Goal: Task Accomplishment & Management: Manage account settings

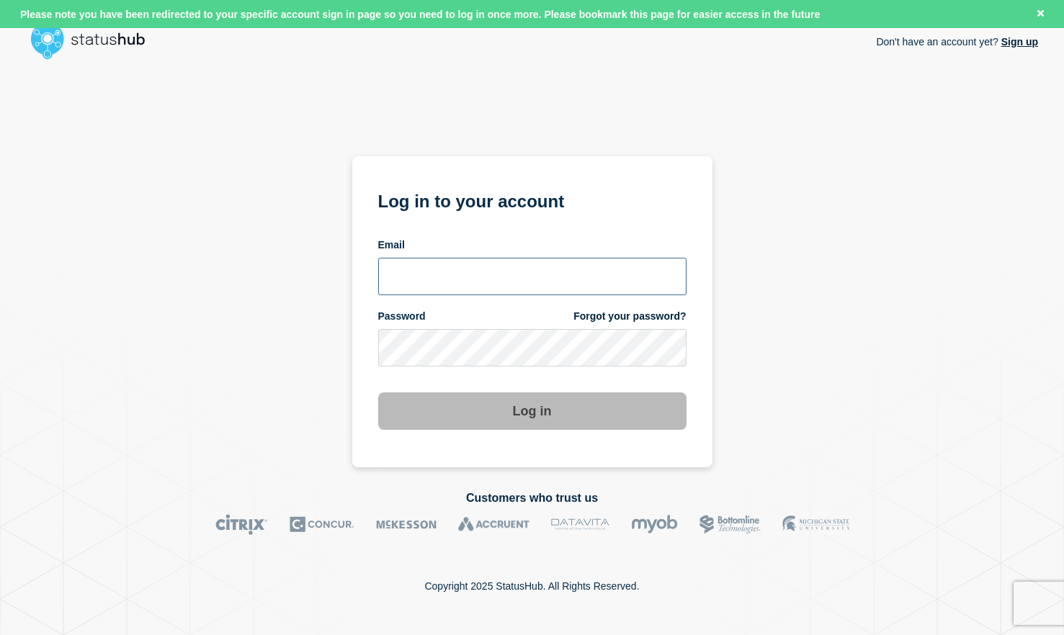
click at [484, 262] on input "email input" at bounding box center [532, 276] width 308 height 37
type input "[PERSON_NAME][EMAIL_ADDRESS][DOMAIN_NAME]"
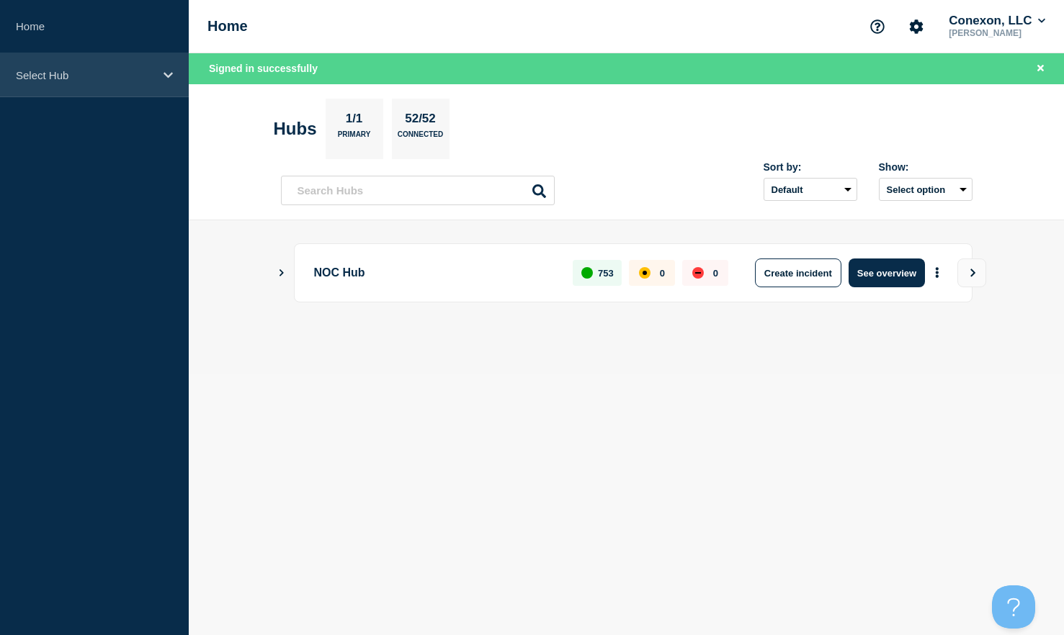
click at [86, 74] on p "Select Hub" at bounding box center [85, 75] width 138 height 12
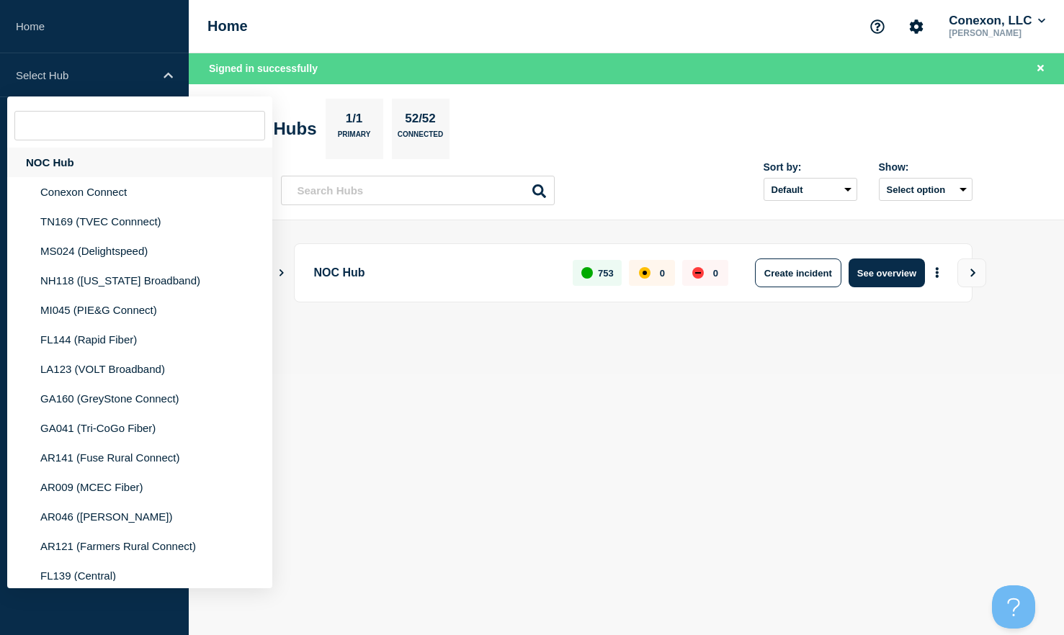
click at [75, 163] on div "NOC Hub" at bounding box center [139, 163] width 265 height 30
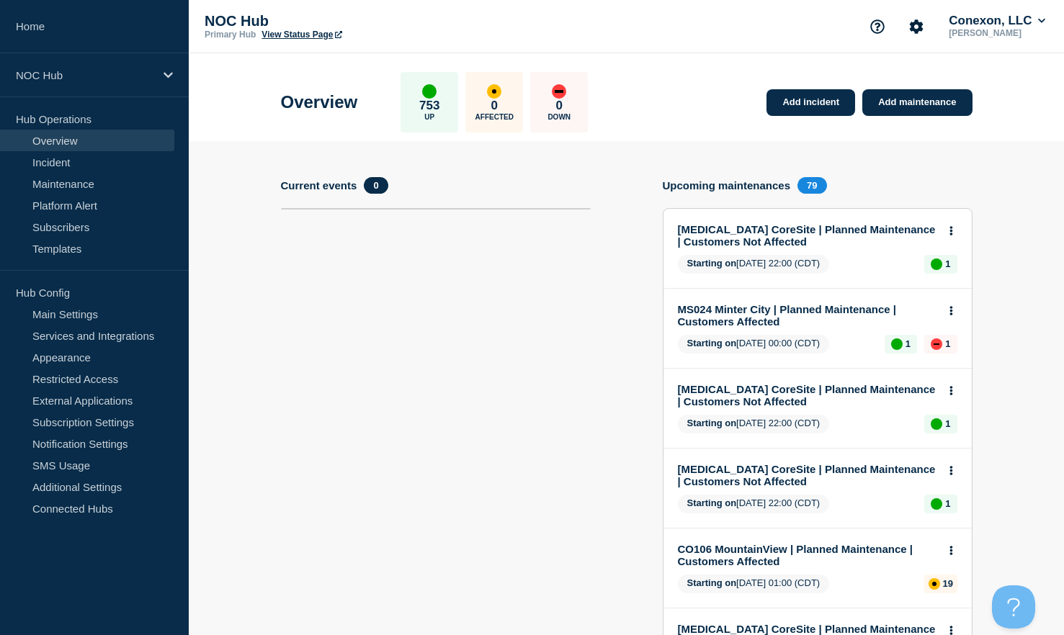
click at [318, 35] on link "View Status Page" at bounding box center [301, 35] width 80 height 10
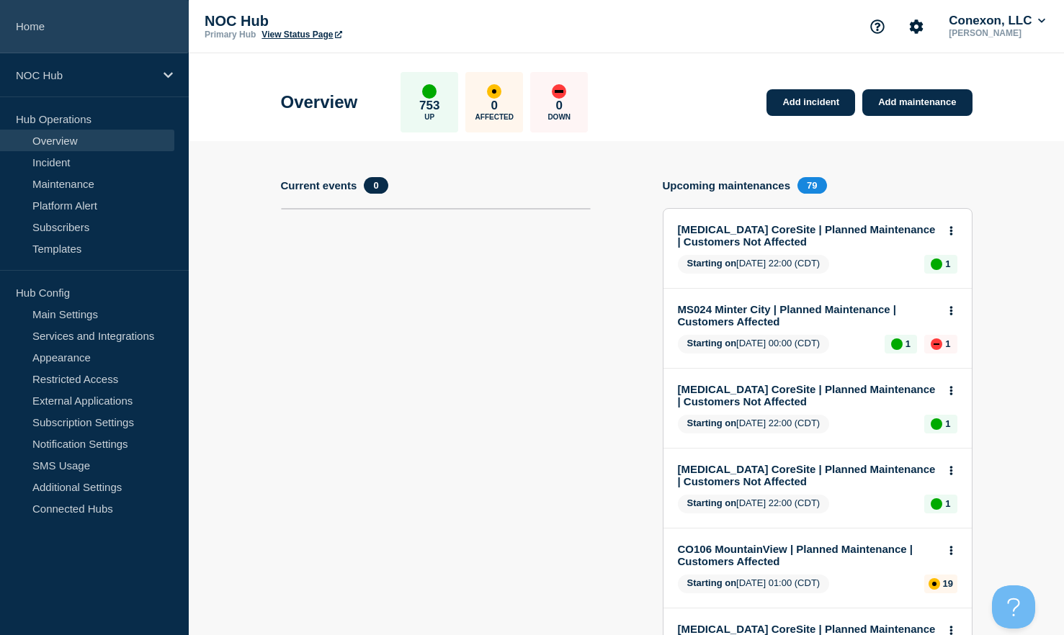
click at [37, 32] on link "Home" at bounding box center [94, 26] width 189 height 53
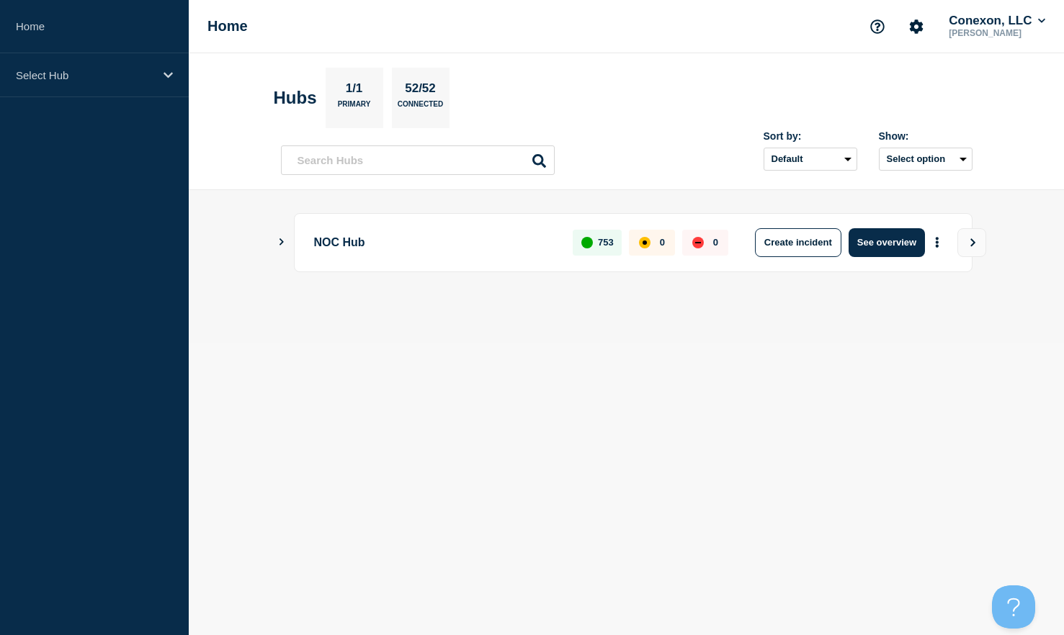
click at [280, 241] on icon "Show Connected Hubs" at bounding box center [281, 241] width 9 height 7
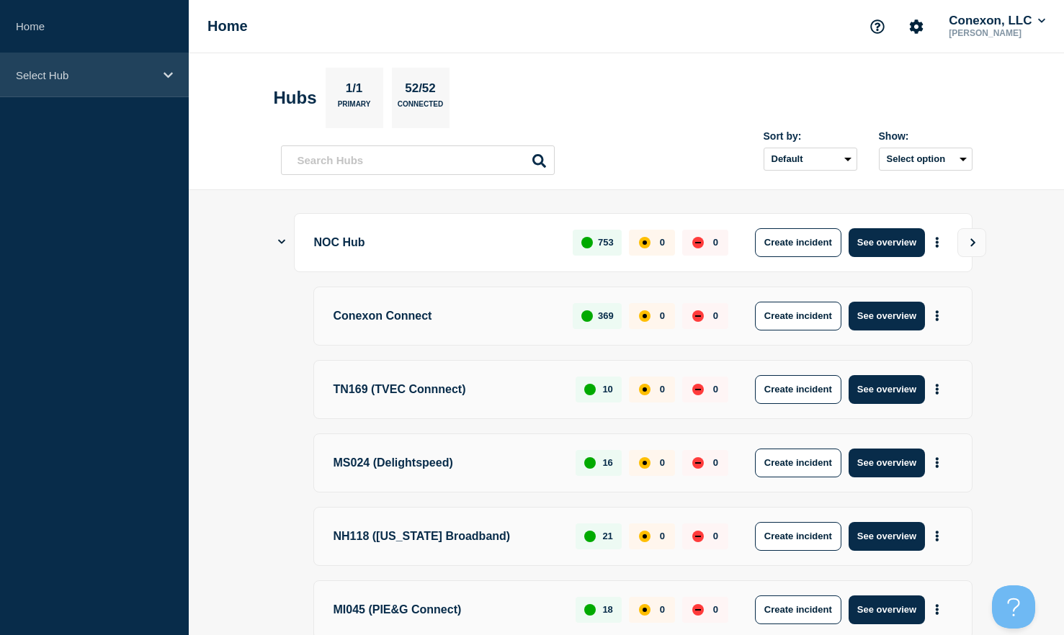
click at [110, 81] on p "Select Hub" at bounding box center [85, 75] width 138 height 12
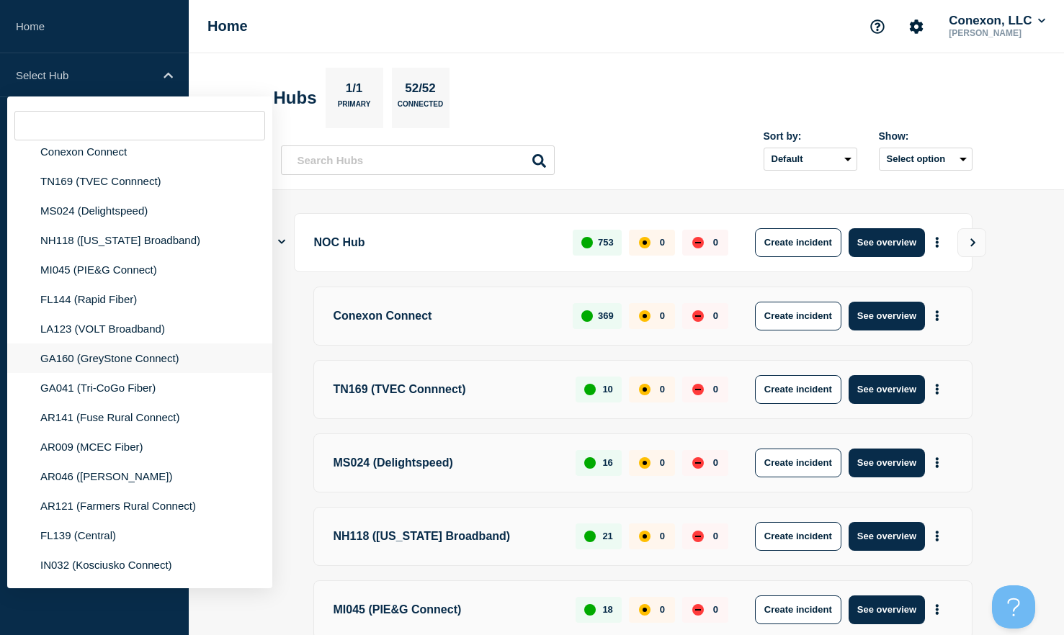
scroll to position [42, 0]
click at [85, 139] on input "text" at bounding box center [139, 126] width 251 height 30
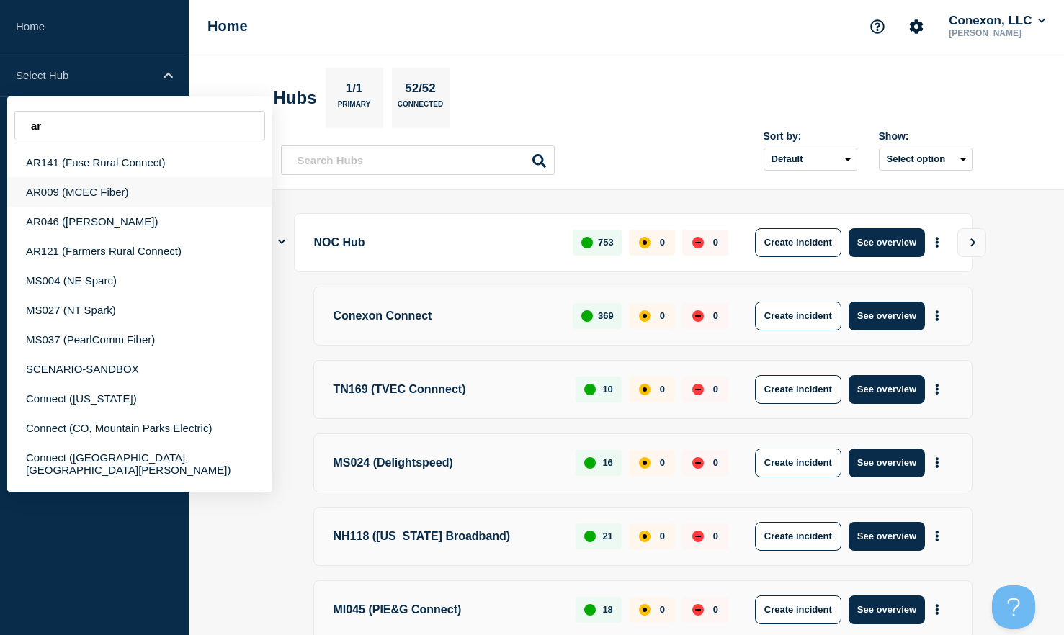
type input "ar"
click at [102, 200] on div "AR009 (MCEC Fiber)" at bounding box center [139, 192] width 265 height 30
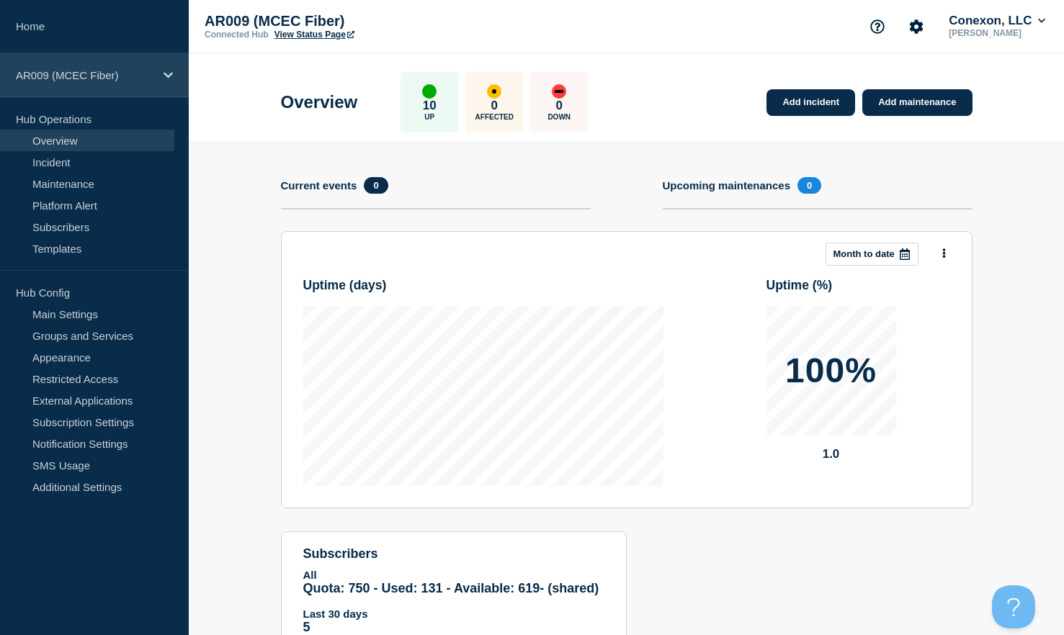
click at [125, 78] on p "AR009 (MCEC Fiber)" at bounding box center [85, 75] width 138 height 12
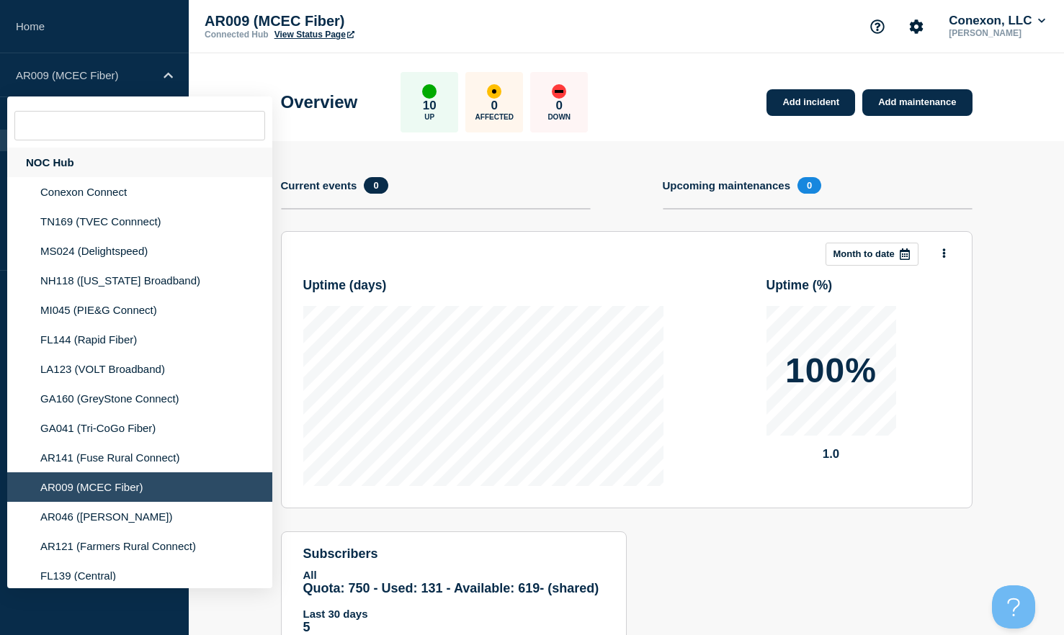
click at [63, 169] on div "NOC Hub" at bounding box center [139, 163] width 265 height 30
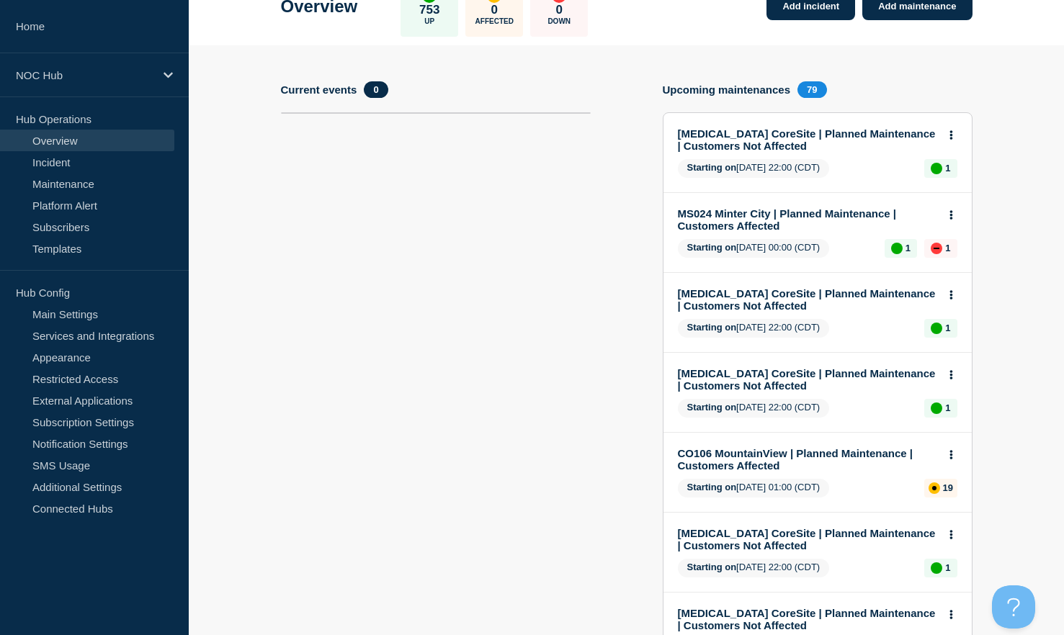
scroll to position [163, 0]
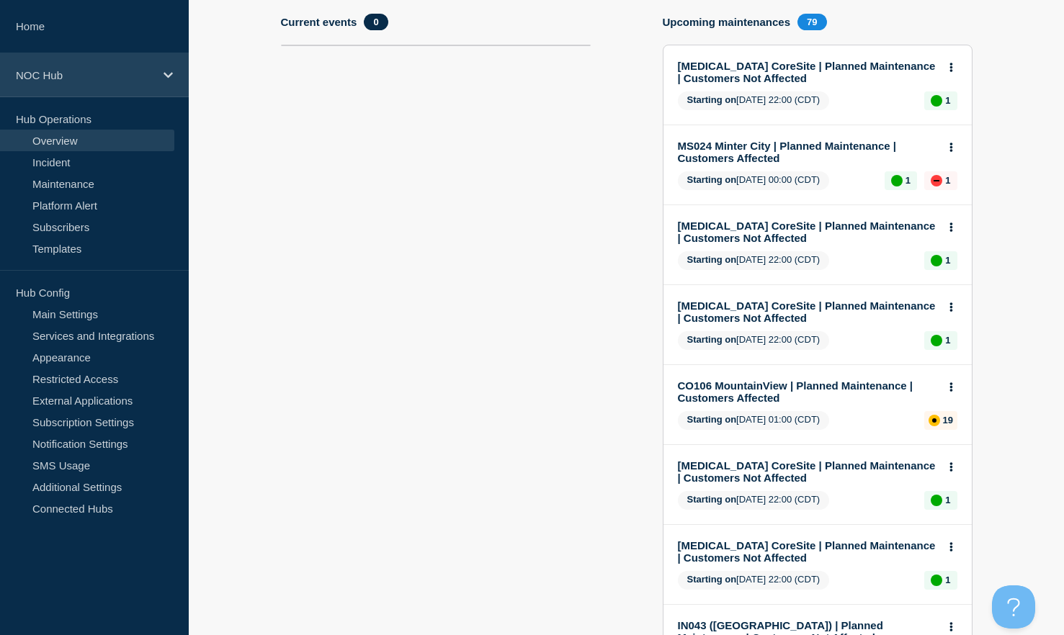
click at [68, 77] on p "NOC Hub" at bounding box center [85, 75] width 138 height 12
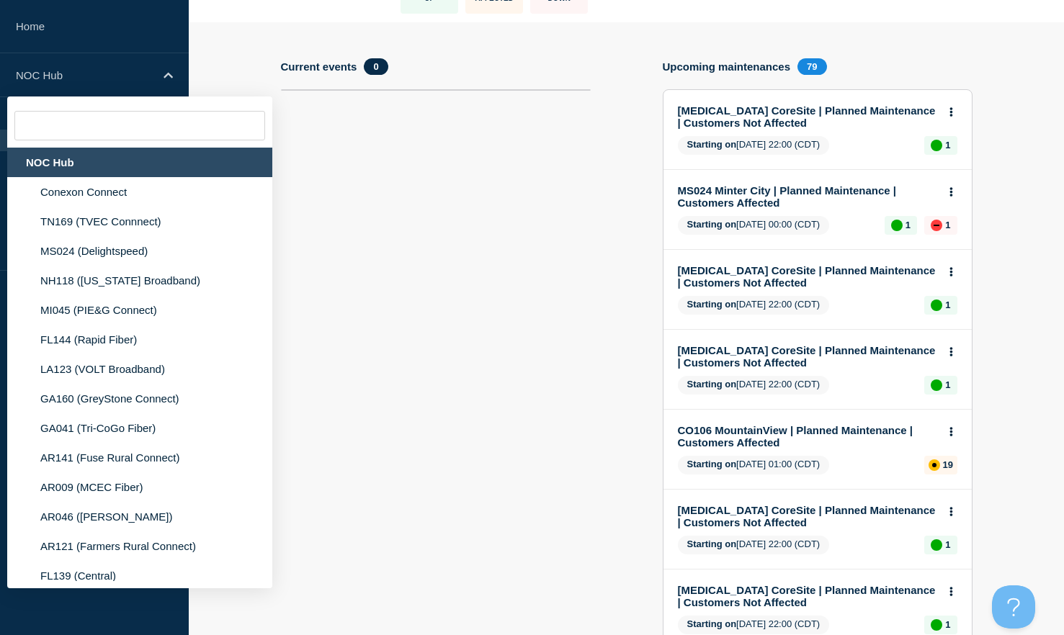
scroll to position [63, 0]
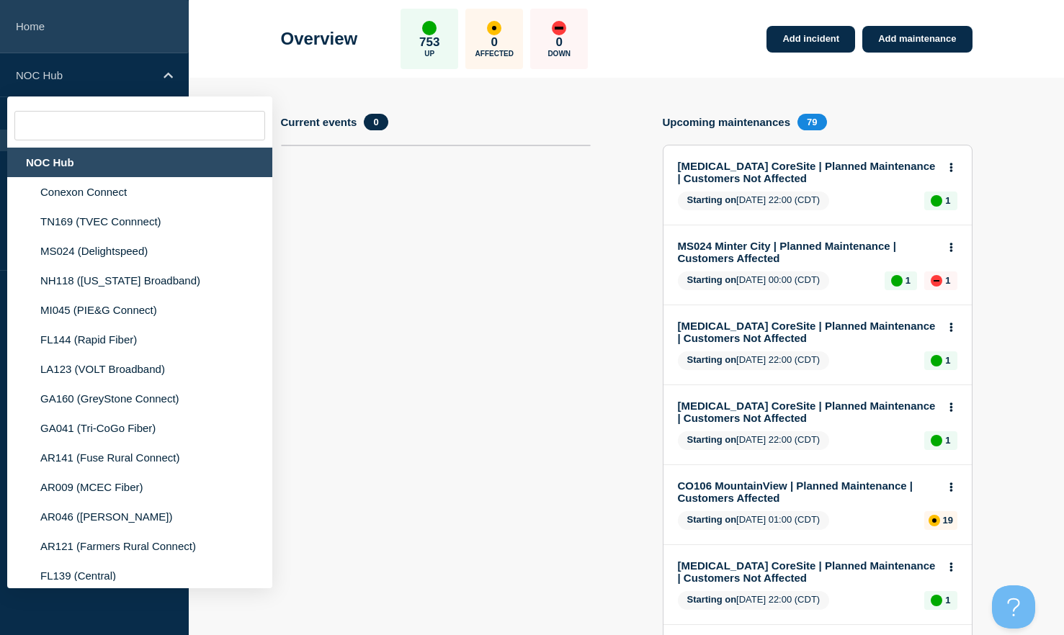
click at [38, 30] on link "Home" at bounding box center [94, 26] width 189 height 53
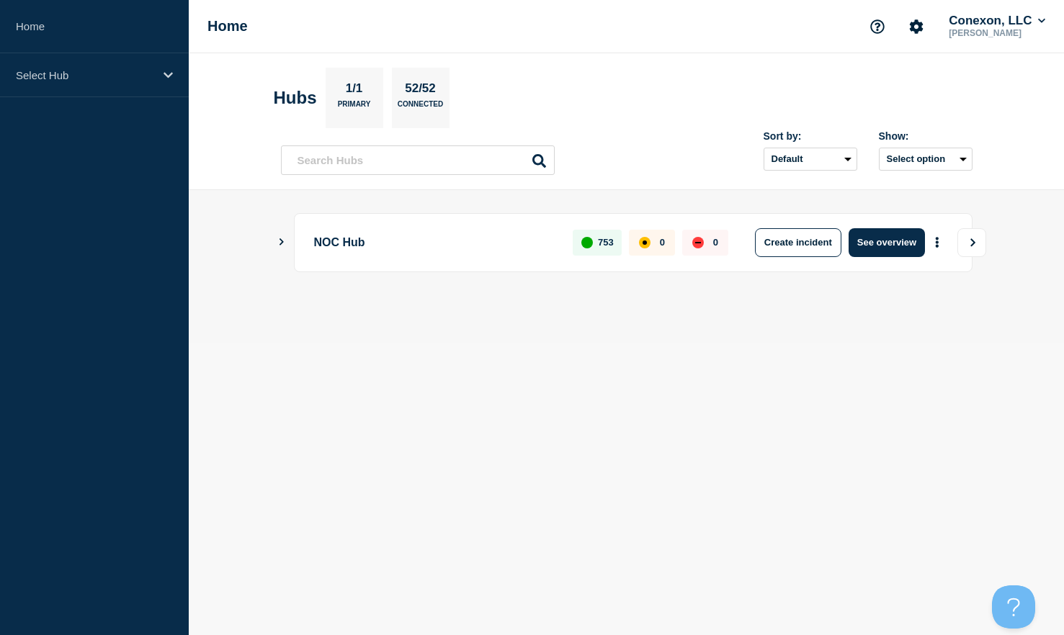
click at [967, 247] on button "View" at bounding box center [971, 242] width 29 height 29
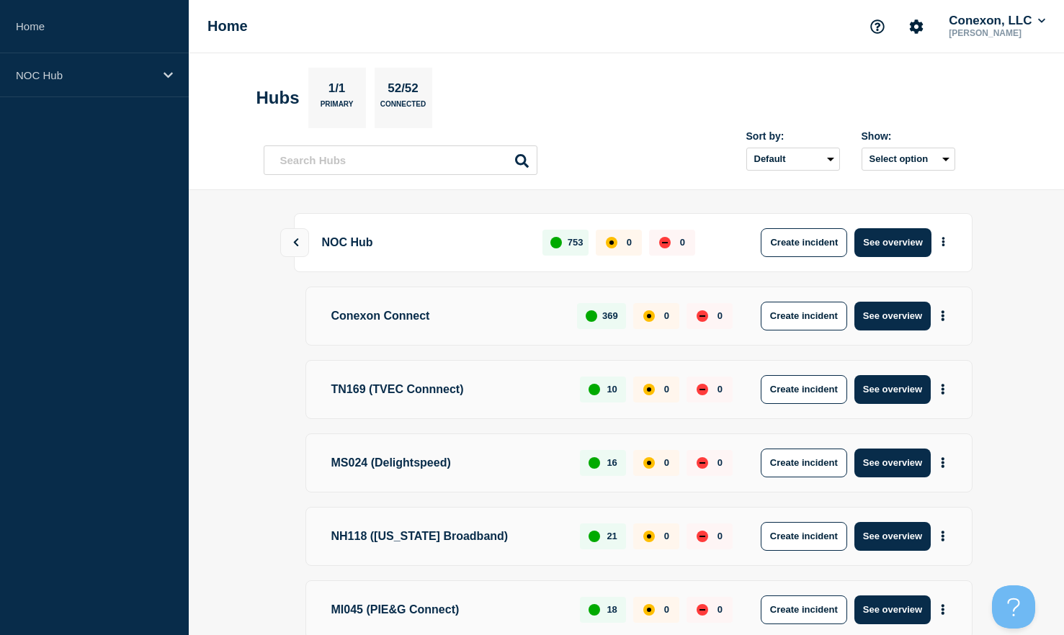
scroll to position [6, 0]
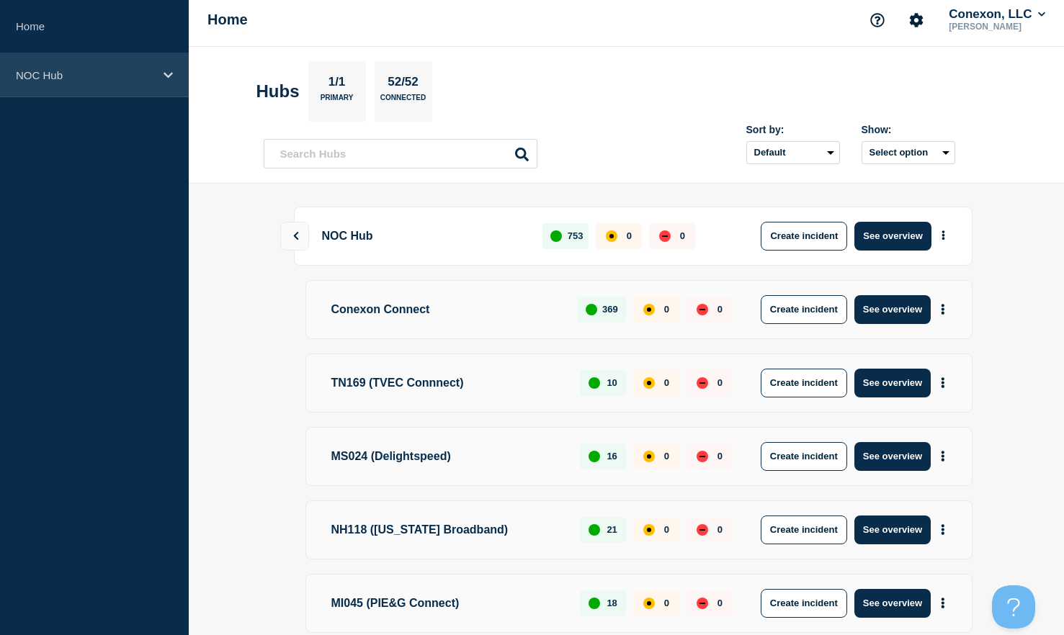
click at [108, 72] on p "NOC Hub" at bounding box center [85, 75] width 138 height 12
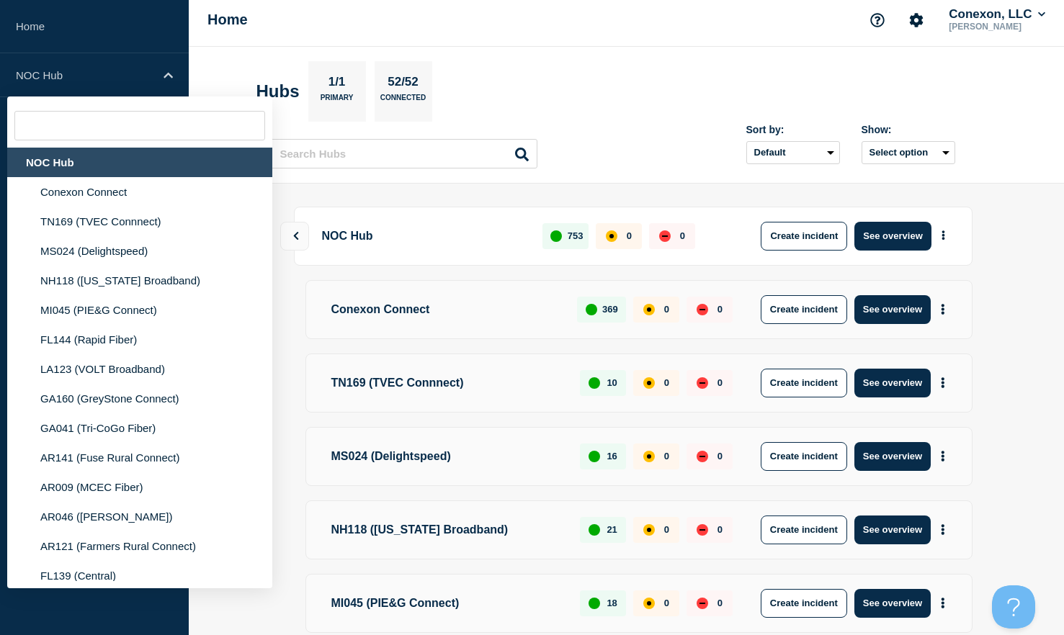
click at [113, 133] on input "text" at bounding box center [139, 126] width 251 height 30
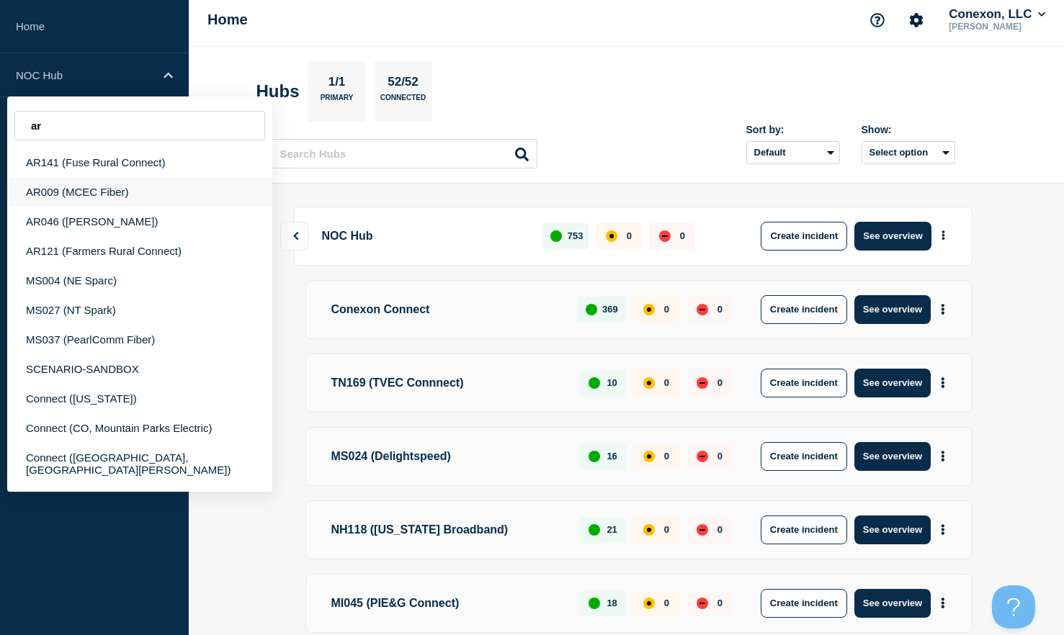
type input "ar"
click at [109, 205] on div "AR009 (MCEC Fiber)" at bounding box center [139, 192] width 265 height 30
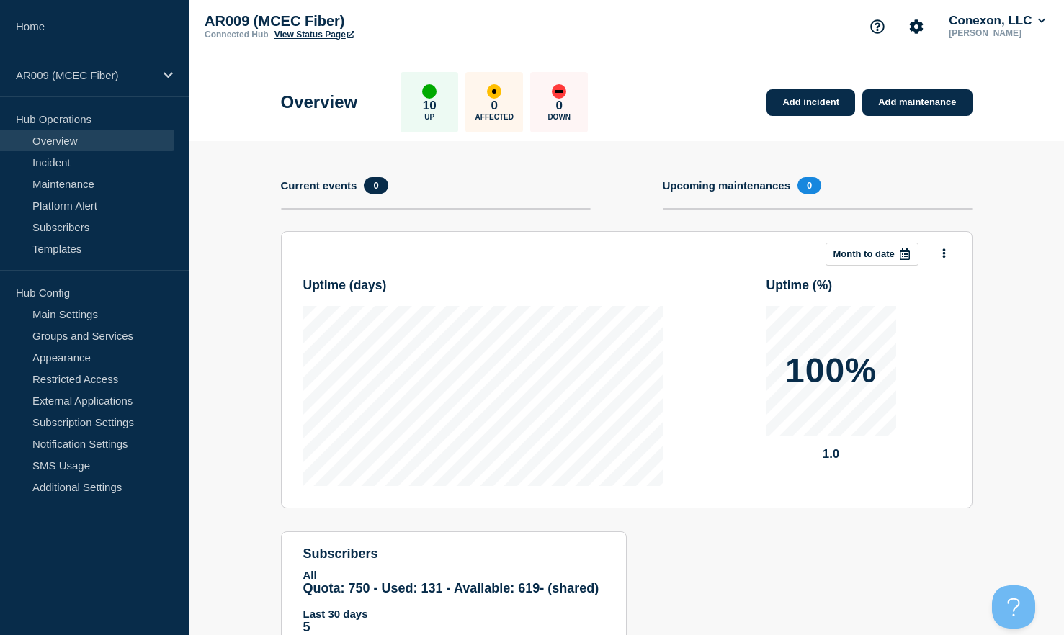
click at [302, 73] on div "Overview 10 Up 0 Affected 0 Down" at bounding box center [435, 102] width 308 height 60
click at [332, 35] on link "View Status Page" at bounding box center [314, 35] width 80 height 10
click at [61, 313] on link "Main Settings" at bounding box center [87, 314] width 174 height 22
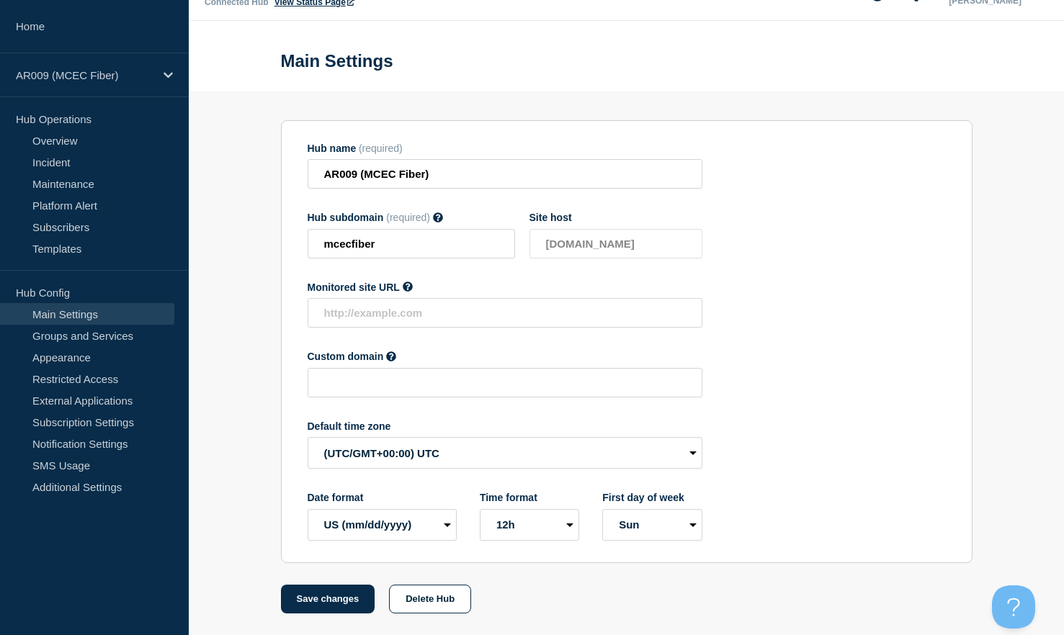
scroll to position [58, 0]
click at [351, 377] on input "text" at bounding box center [505, 383] width 395 height 30
click at [96, 63] on div "AR009 (MCEC Fiber)" at bounding box center [94, 75] width 189 height 44
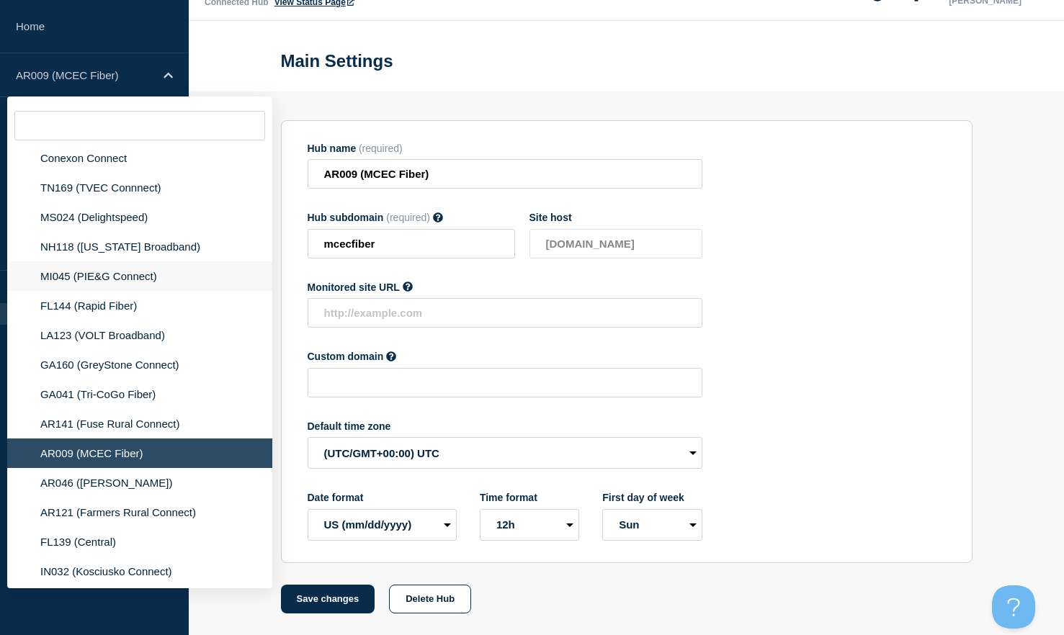
scroll to position [0, 0]
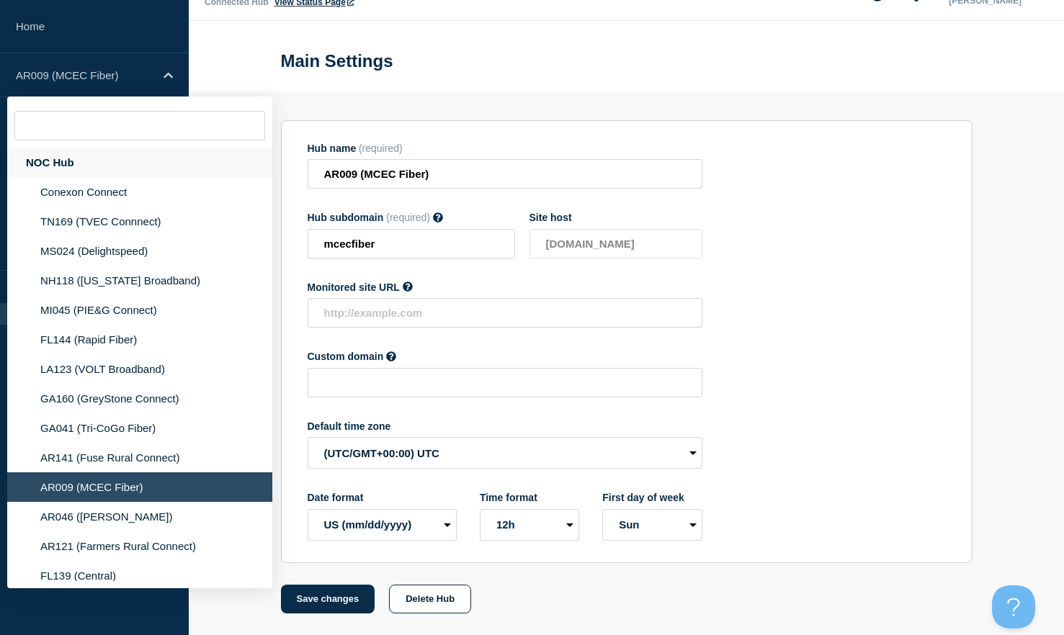
click at [97, 177] on div "NOC Hub" at bounding box center [139, 163] width 265 height 30
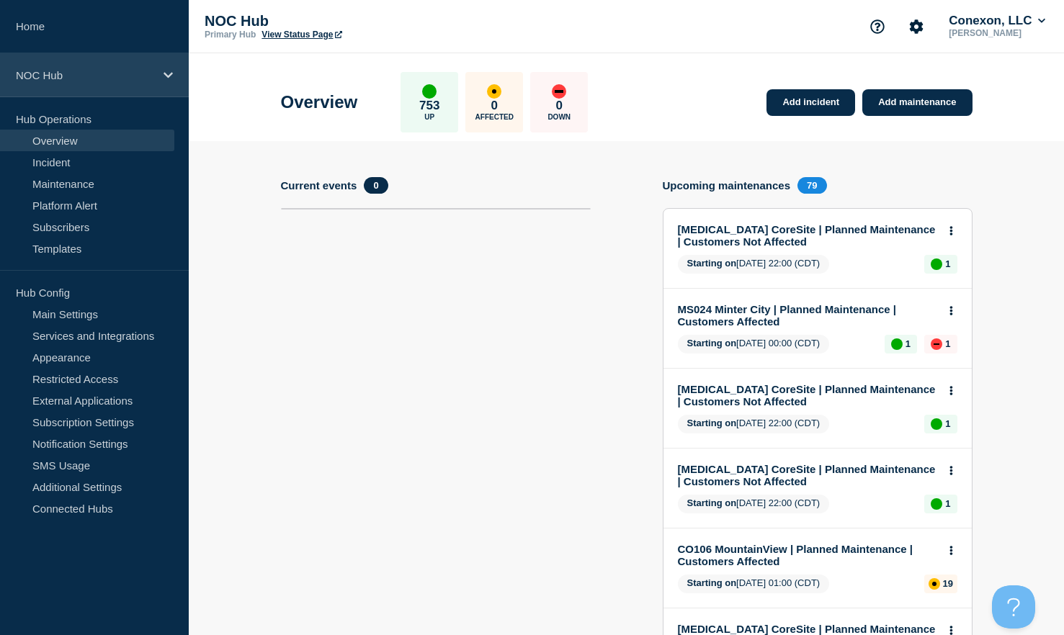
click at [109, 71] on p "NOC Hub" at bounding box center [85, 75] width 138 height 12
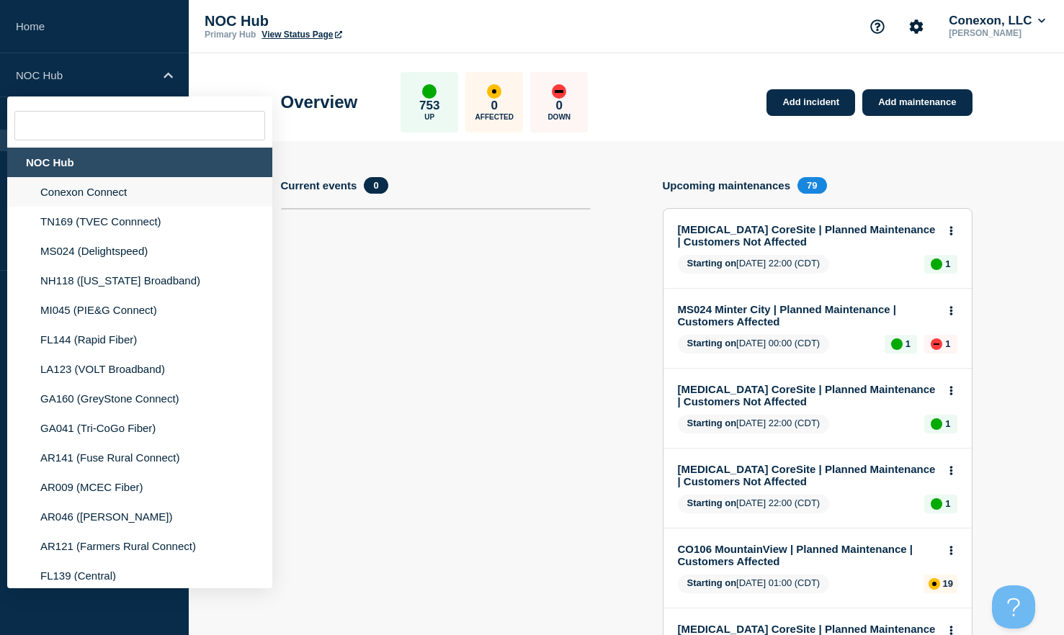
click at [70, 207] on li "Conexon Connect" at bounding box center [139, 222] width 265 height 30
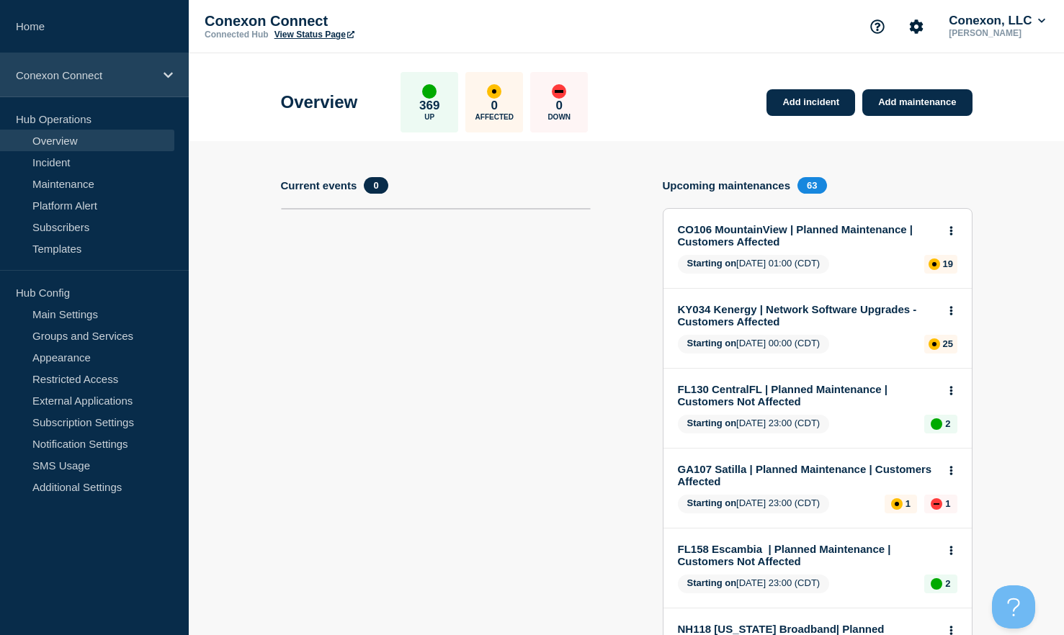
click at [107, 83] on div "Conexon Connect" at bounding box center [94, 75] width 189 height 44
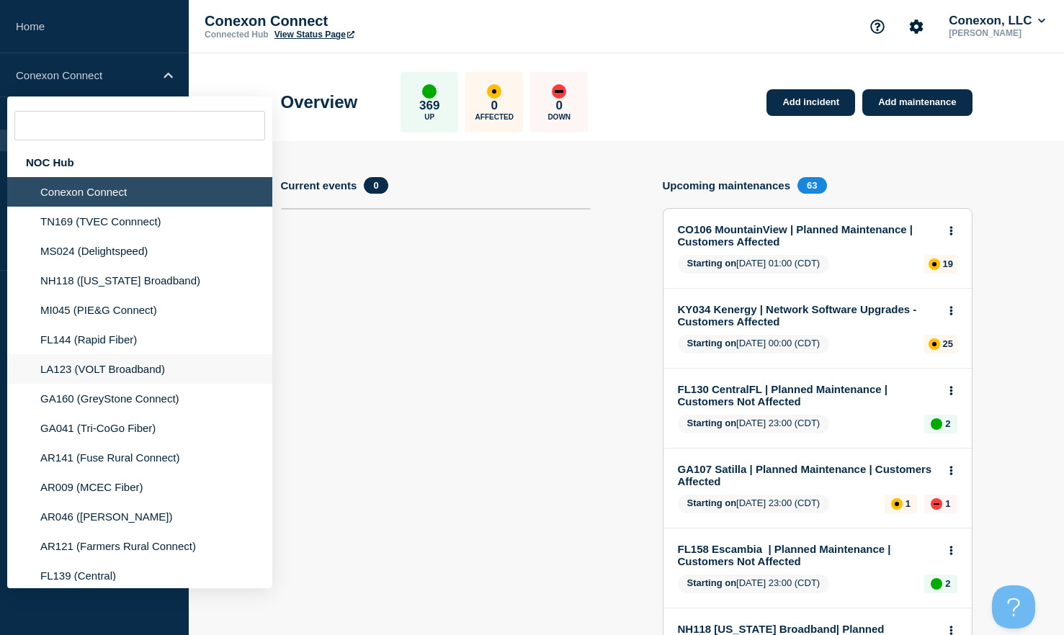
click at [86, 385] on li "LA123 (VOLT Broadband)" at bounding box center [139, 399] width 265 height 30
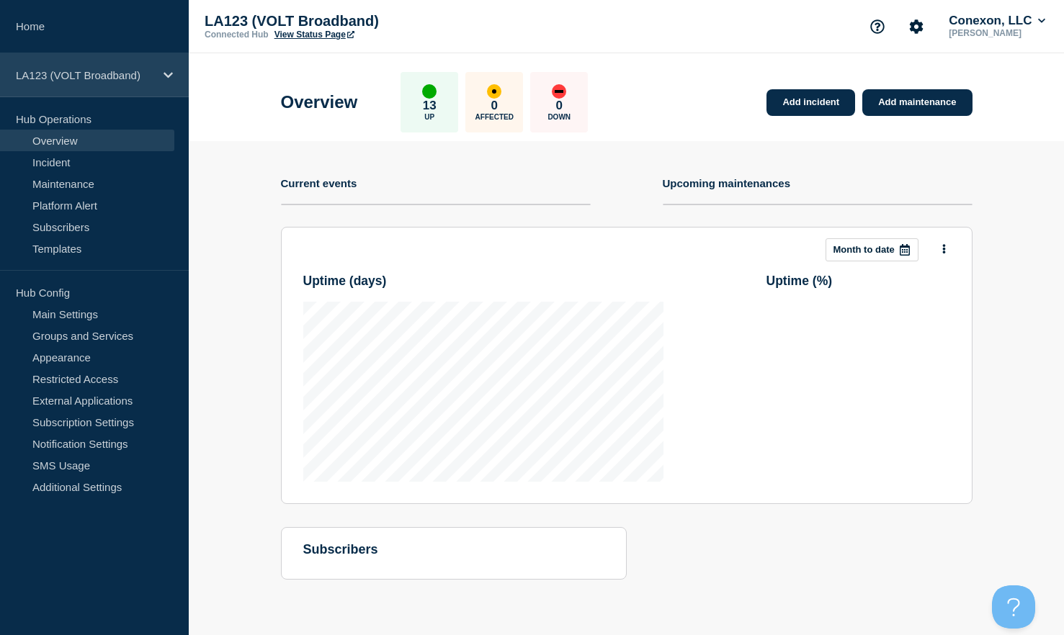
click at [133, 89] on div "LA123 (VOLT Broadband)" at bounding box center [94, 75] width 189 height 44
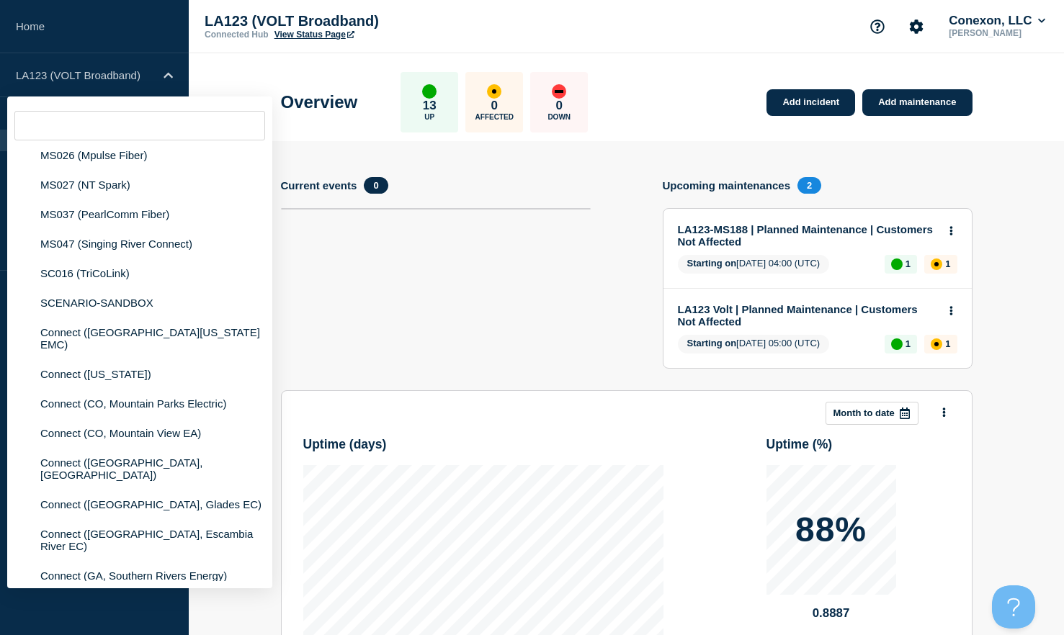
scroll to position [652, 0]
click at [106, 382] on li "Connect (Central Georgia EMC)" at bounding box center [139, 374] width 265 height 30
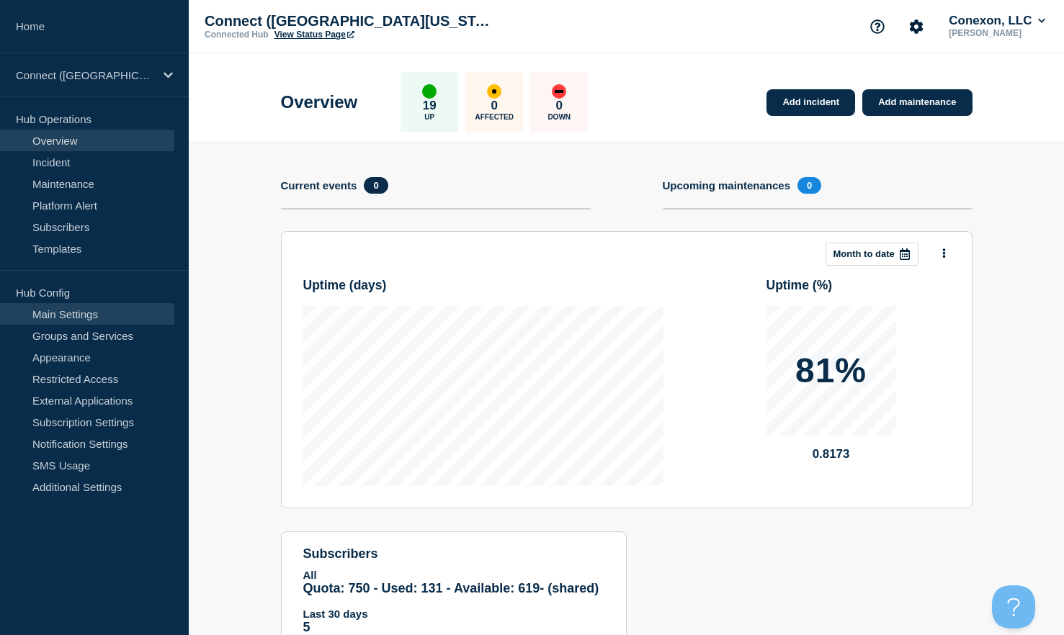
click at [78, 315] on link "Main Settings" at bounding box center [87, 314] width 174 height 22
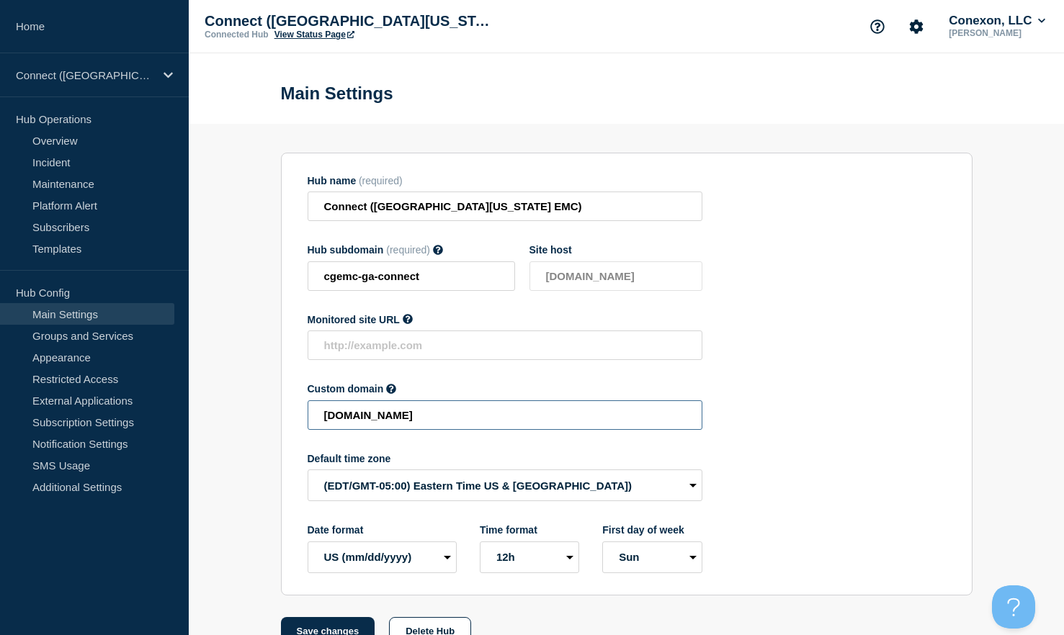
click at [539, 430] on input "cgemc-ga-connect.status.conexon.us" at bounding box center [505, 415] width 395 height 30
click at [74, 336] on link "Groups and Services" at bounding box center [87, 336] width 174 height 22
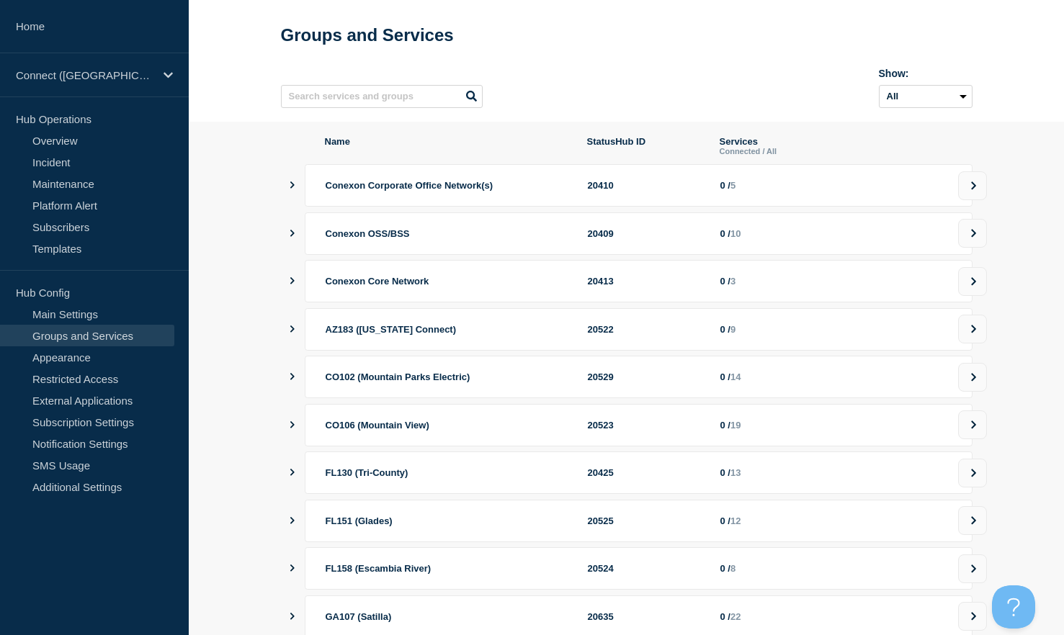
scroll to position [92, 0]
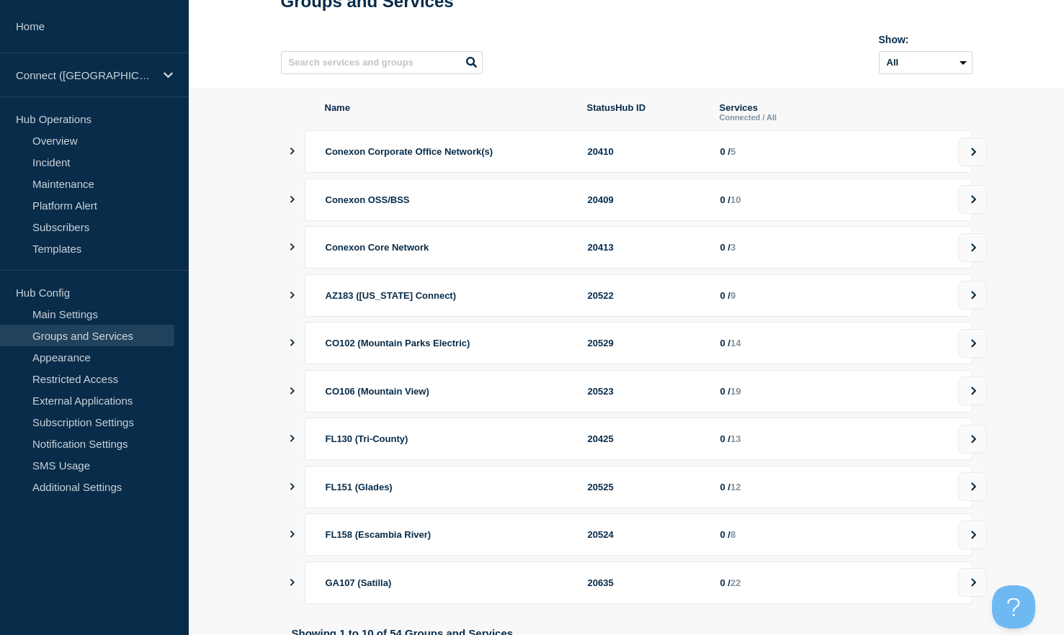
click at [287, 155] on icon "showServices" at bounding box center [291, 151] width 9 height 7
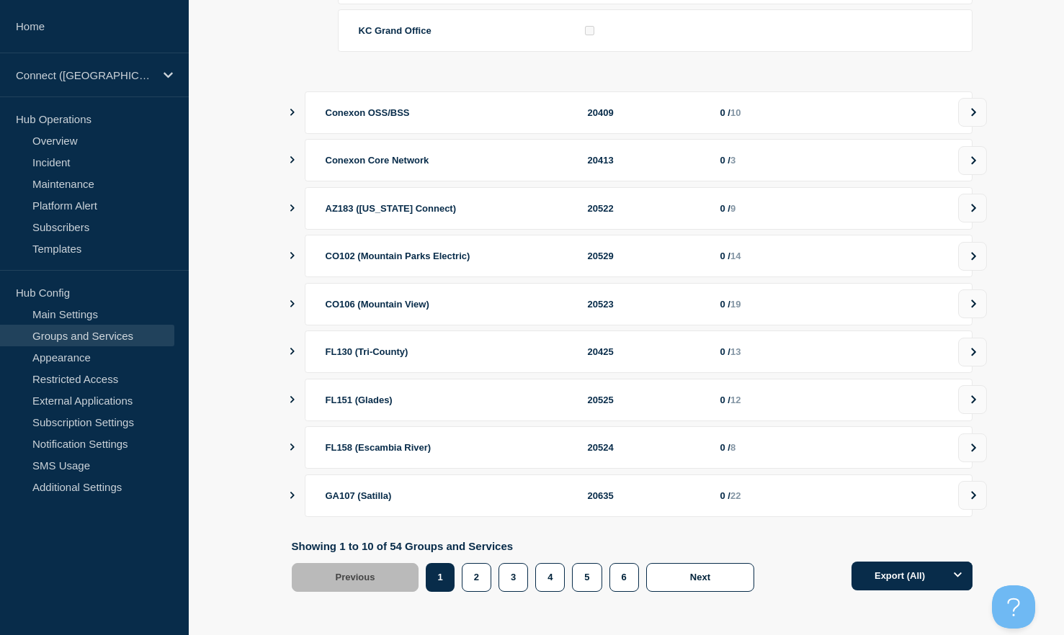
scroll to position [494, 0]
click at [958, 209] on button at bounding box center [972, 208] width 29 height 29
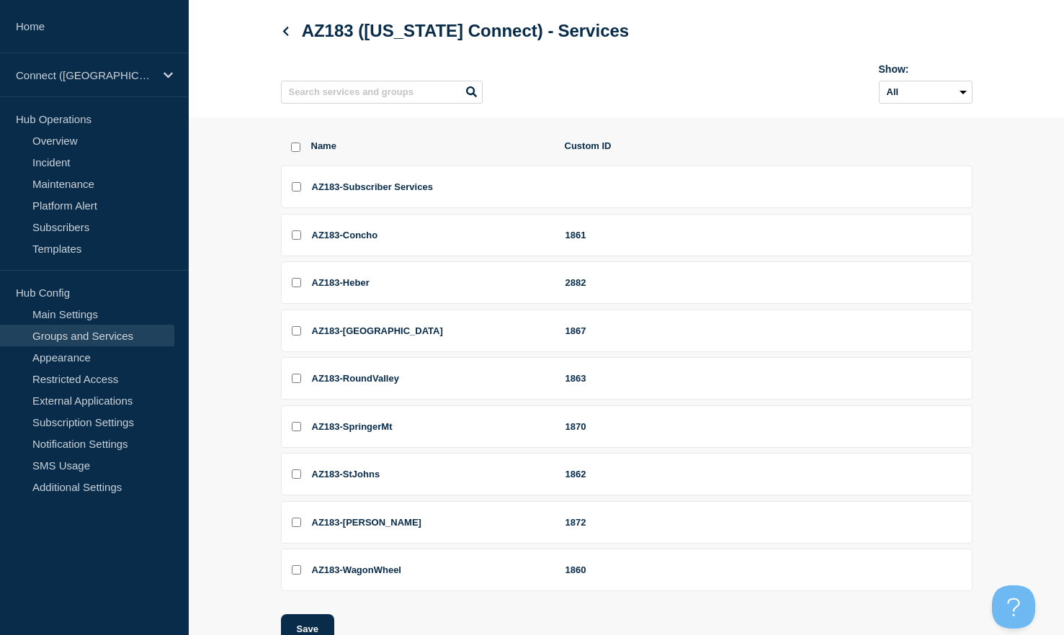
scroll to position [88, 0]
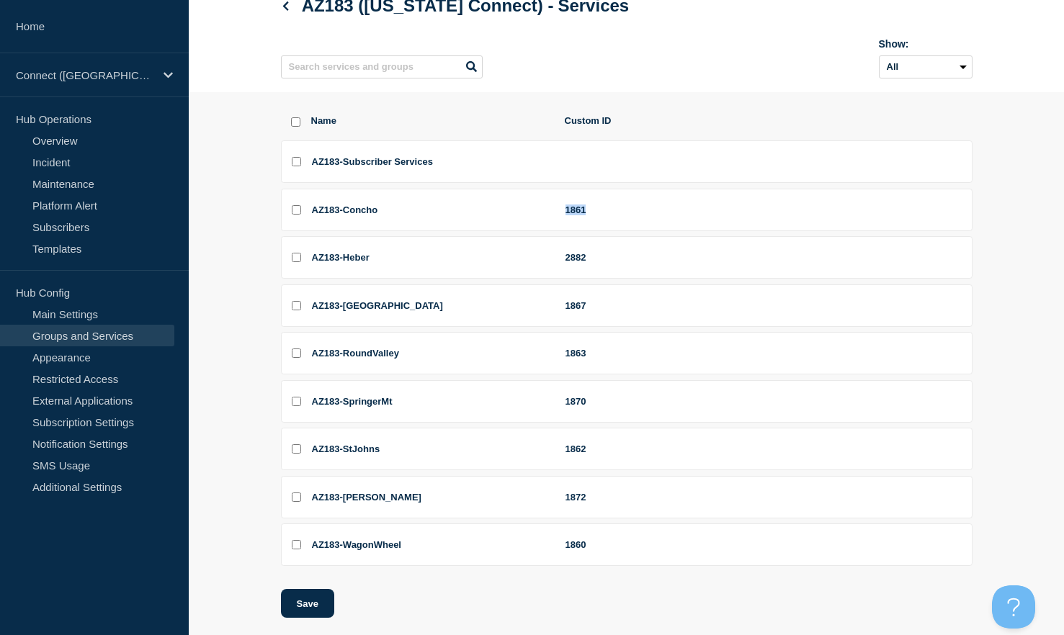
drag, startPoint x: 600, startPoint y: 214, endPoint x: 556, endPoint y: 214, distance: 43.9
click at [556, 236] on li "AZ183-Concho 1861" at bounding box center [626, 257] width 691 height 42
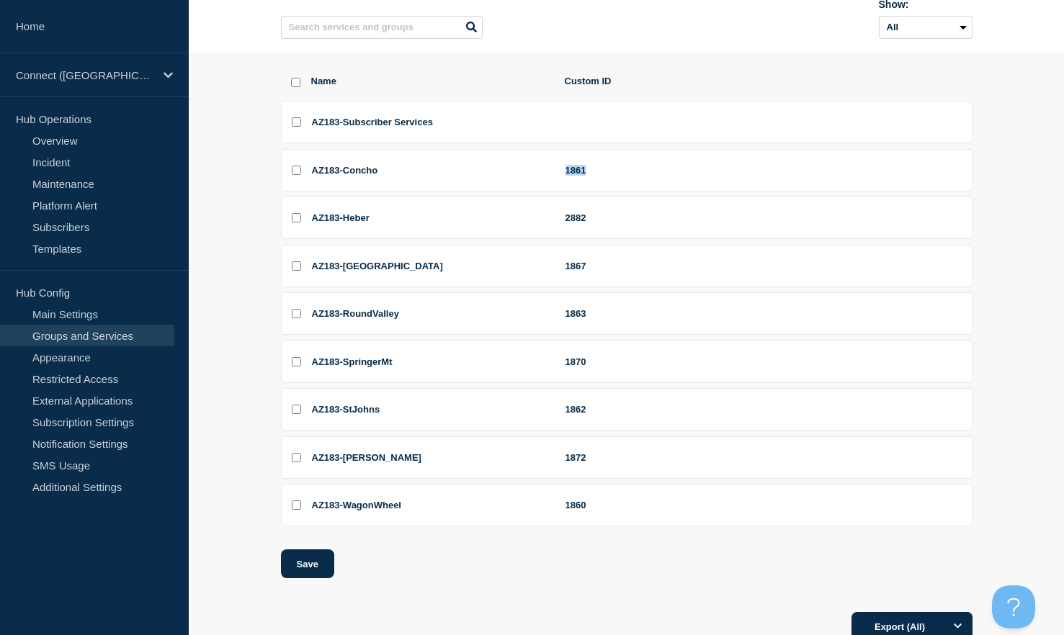
scroll to position [129, 0]
